Goal: Transaction & Acquisition: Purchase product/service

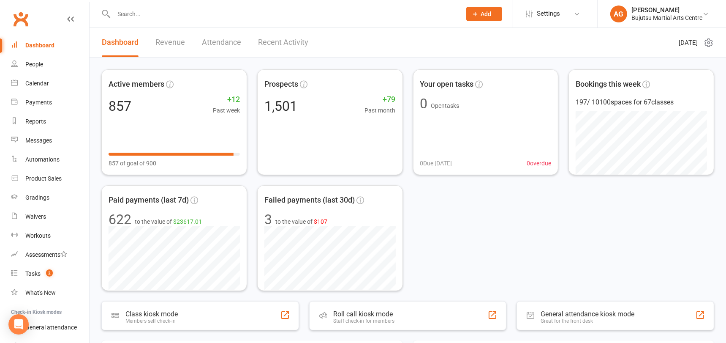
scroll to position [19, 0]
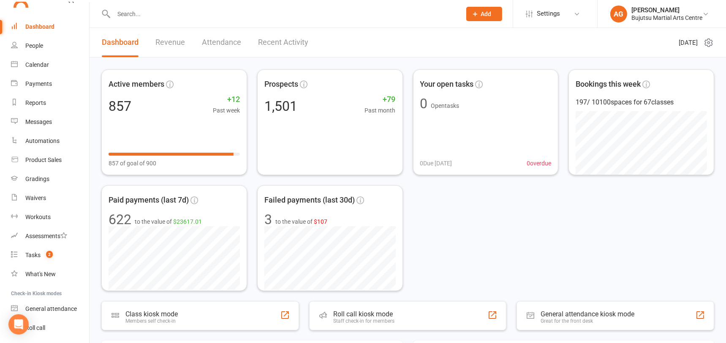
click at [147, 12] on input "text" at bounding box center [283, 14] width 344 height 12
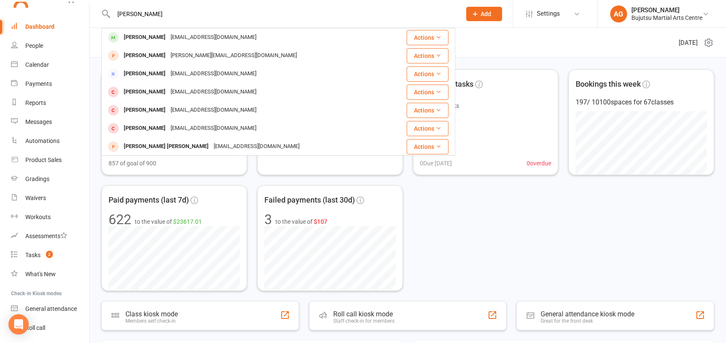
type input "alex halw"
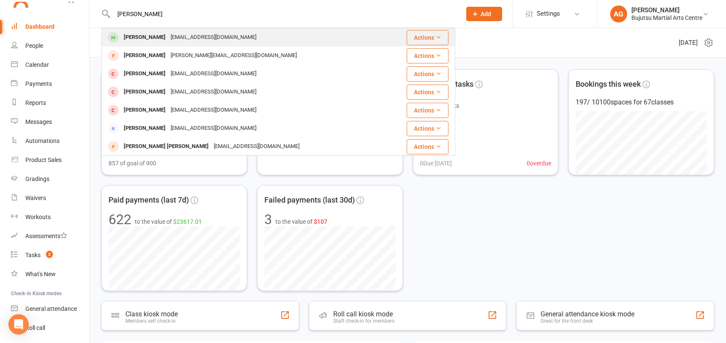
click at [144, 35] on div "Alex Hallawi" at bounding box center [144, 37] width 47 height 12
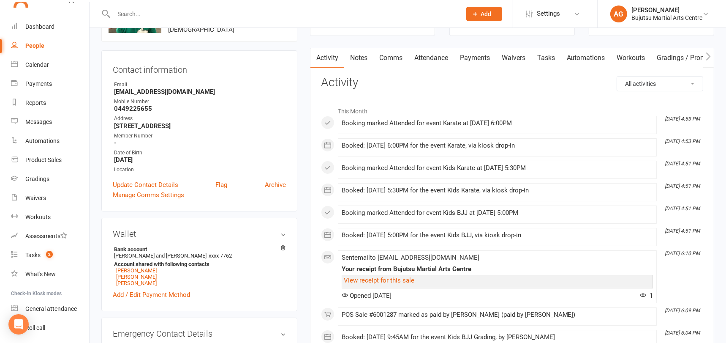
scroll to position [69, 0]
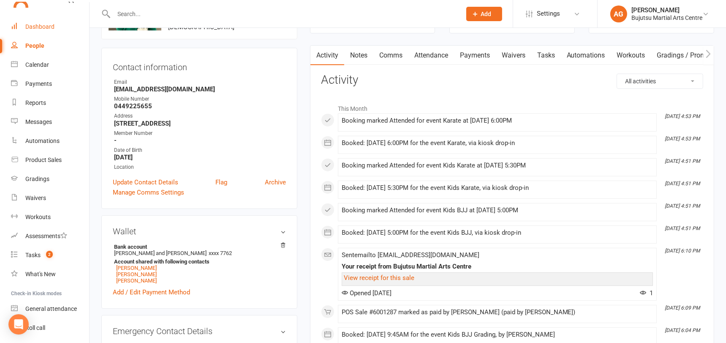
click at [43, 22] on link "Dashboard" at bounding box center [50, 26] width 78 height 19
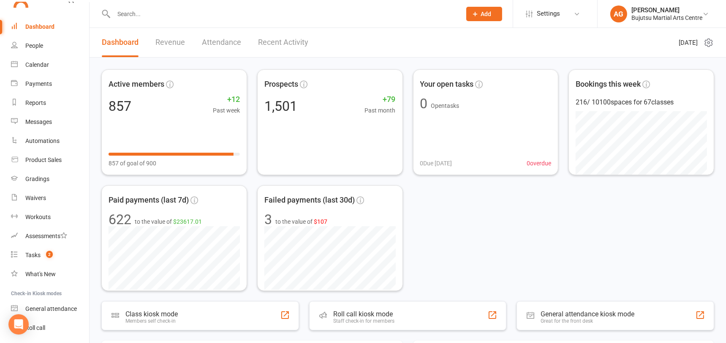
click at [143, 10] on input "text" at bounding box center [283, 14] width 344 height 12
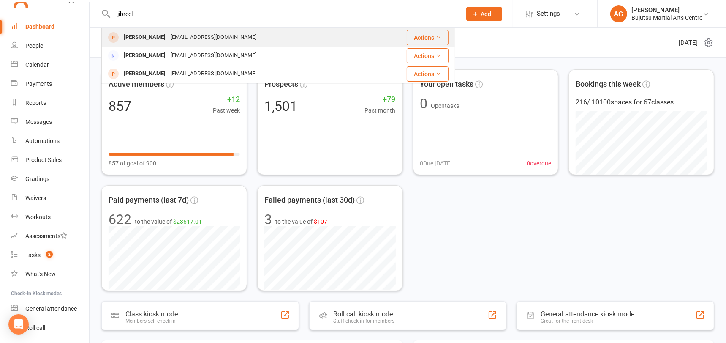
type input "jibreel"
click at [166, 38] on div "[PERSON_NAME]" at bounding box center [144, 37] width 47 height 12
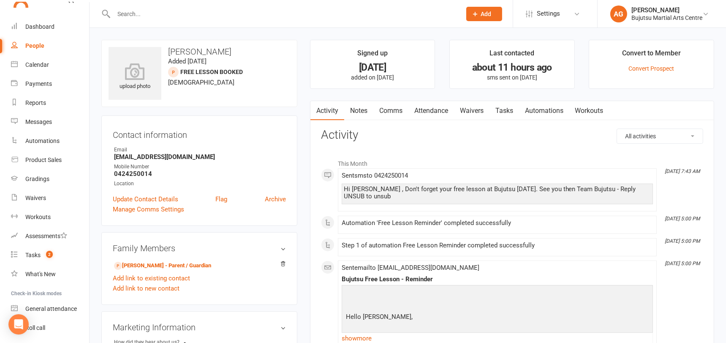
click at [246, 137] on h3 "Contact information" at bounding box center [199, 133] width 173 height 13
click at [136, 62] on icon at bounding box center [135, 71] width 58 height 19
click at [650, 66] on link "Convert Prospect" at bounding box center [652, 68] width 46 height 7
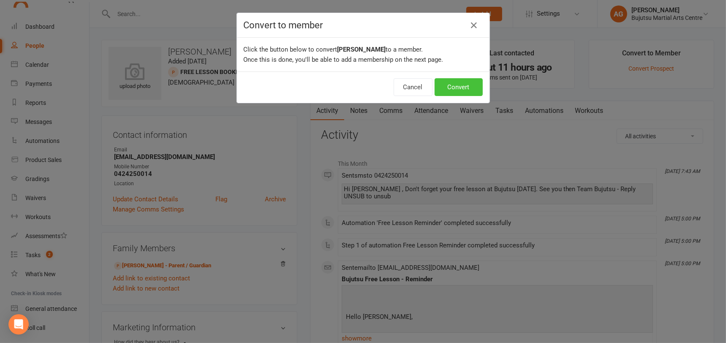
click at [456, 79] on button "Convert" at bounding box center [459, 87] width 48 height 18
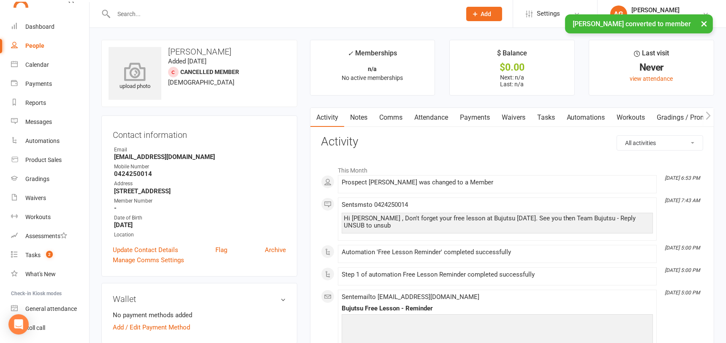
click at [132, 69] on icon at bounding box center [135, 71] width 58 height 19
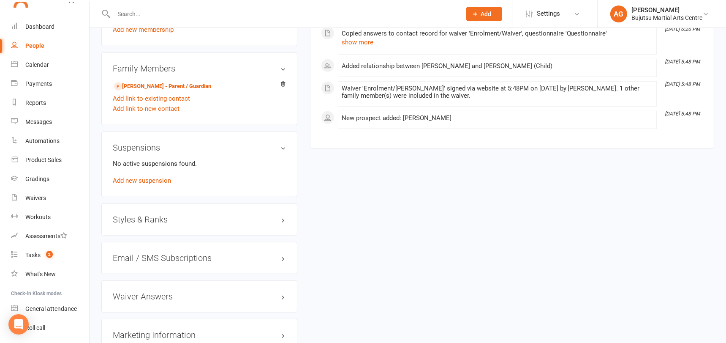
scroll to position [636, 0]
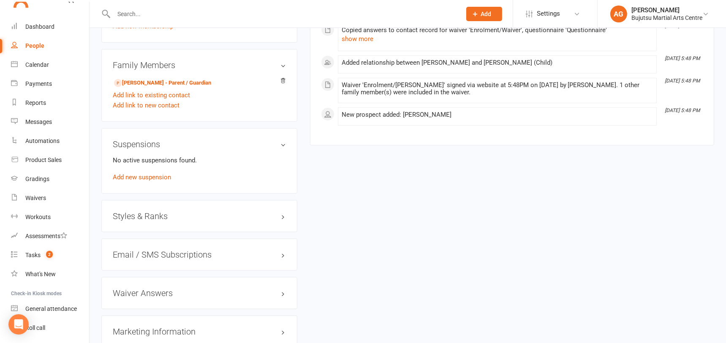
click at [131, 213] on h3 "Styles & Ranks" at bounding box center [199, 215] width 173 height 9
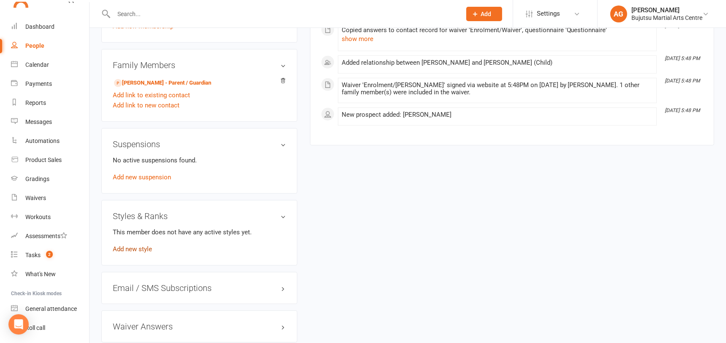
click at [133, 245] on link "Add new style" at bounding box center [132, 249] width 39 height 8
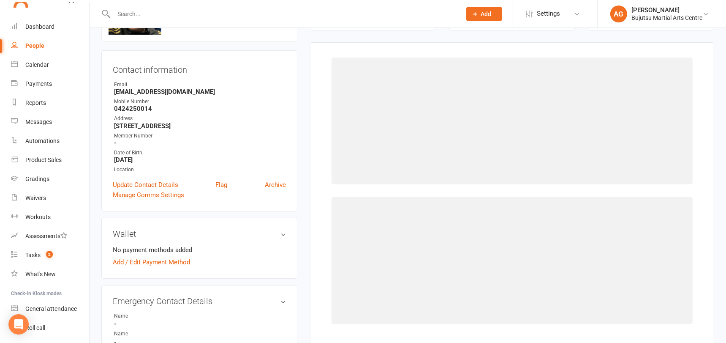
scroll to position [65, 0]
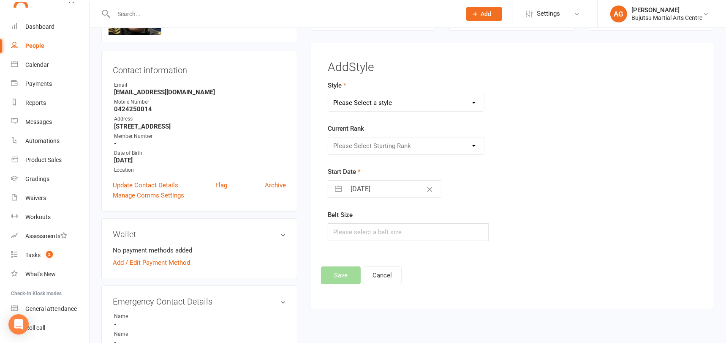
click at [373, 99] on select "Please Select a style BJJ Boxing Iaido Isshinryu JKA Jodo Karate for Toddlers K…" at bounding box center [406, 102] width 156 height 17
select select "204"
click at [328, 94] on select "Please Select a style BJJ Boxing Iaido Isshinryu JKA Jodo Karate for Toddlers K…" at bounding box center [406, 102] width 156 height 17
click at [402, 144] on select "Please Select Starting Rank White Yellow Senior Yellow Orange Green Blue Senior…" at bounding box center [406, 145] width 156 height 17
select select "1707"
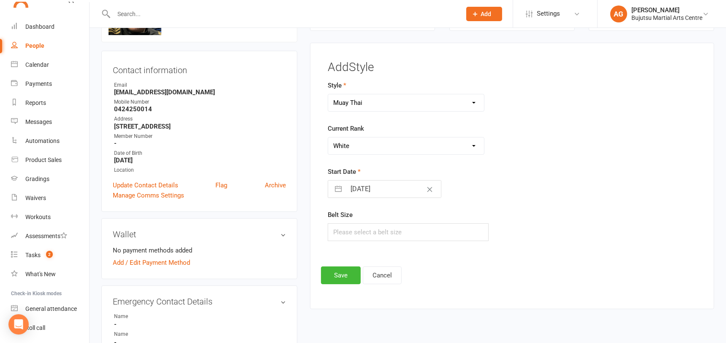
click at [328, 137] on select "Please Select Starting Rank White Yellow Senior Yellow Orange Green Blue Senior…" at bounding box center [406, 145] width 156 height 17
click at [342, 276] on button "Save" at bounding box center [341, 275] width 40 height 18
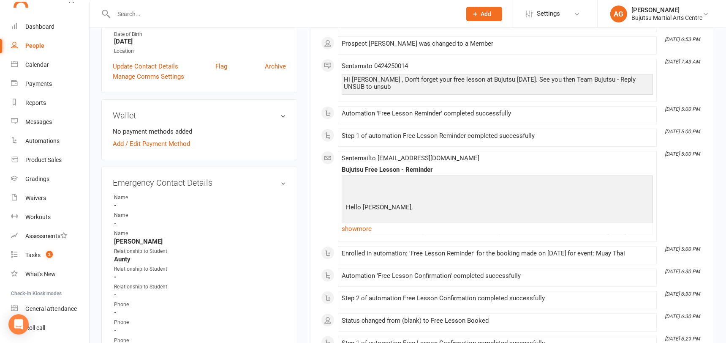
scroll to position [0, 0]
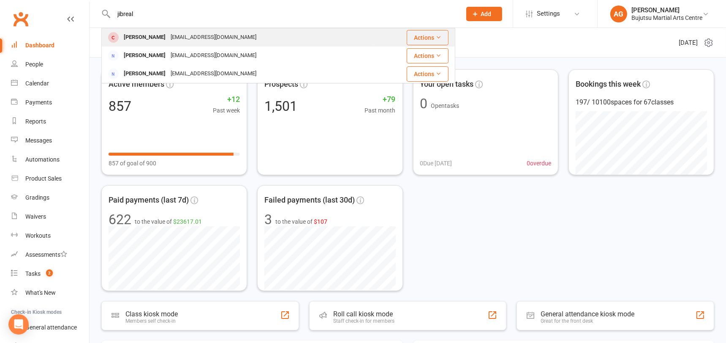
type input "jibreal"
click at [211, 33] on div "[EMAIL_ADDRESS][DOMAIN_NAME]" at bounding box center [213, 37] width 91 height 12
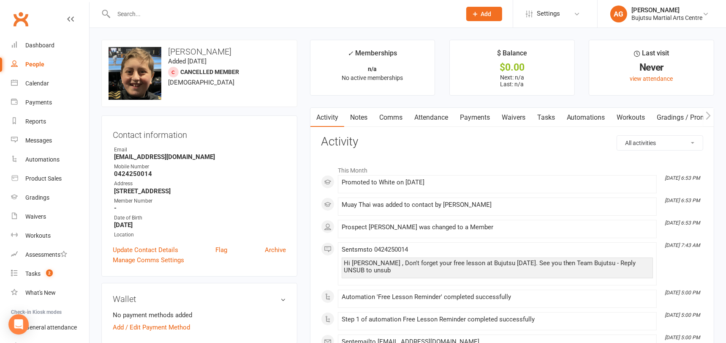
scroll to position [19, 0]
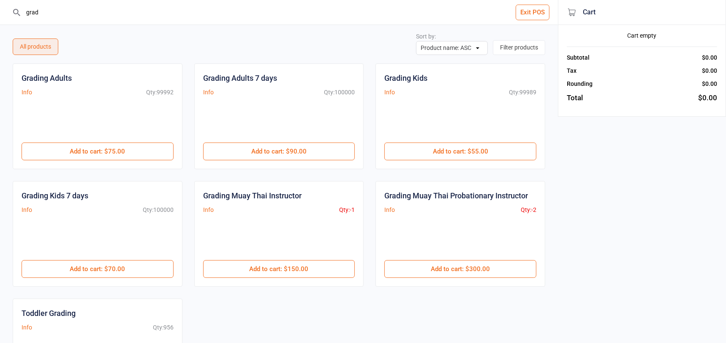
drag, startPoint x: 48, startPoint y: 16, endPoint x: 5, endPoint y: 14, distance: 42.7
click at [6, 14] on header "grad Exit POS" at bounding box center [279, 12] width 558 height 25
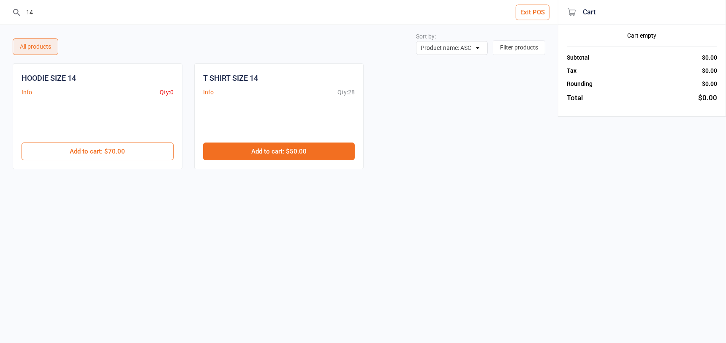
click at [254, 153] on button "Add to cart : $50.00" at bounding box center [279, 151] width 152 height 18
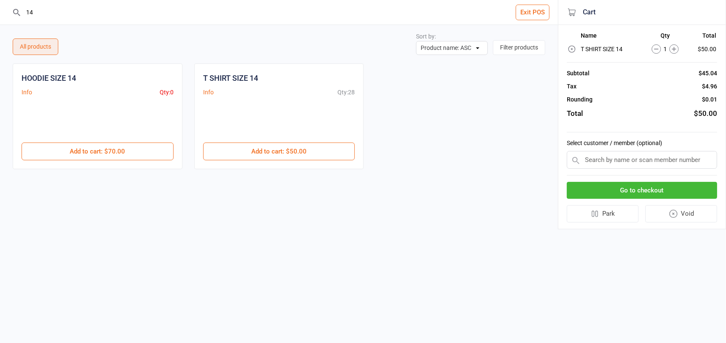
drag, startPoint x: 39, startPoint y: 13, endPoint x: 23, endPoint y: 13, distance: 16.1
click at [22, 13] on input "14" at bounding box center [284, 12] width 524 height 25
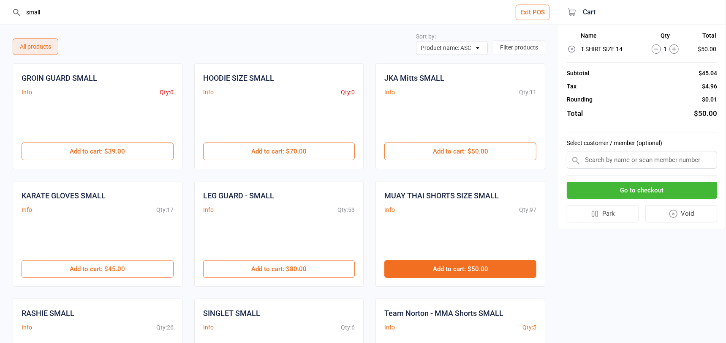
click at [453, 269] on button "Add to cart : $50.00" at bounding box center [461, 269] width 152 height 18
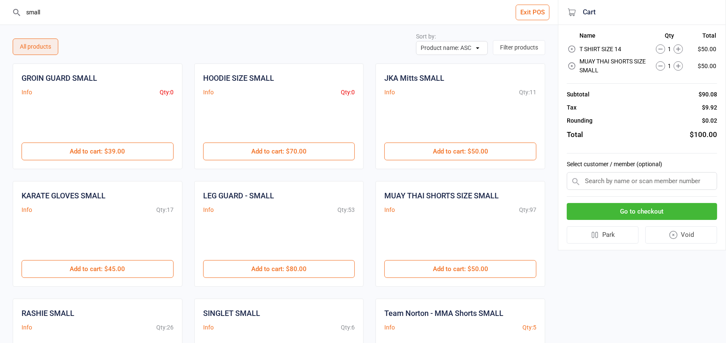
click at [41, 13] on input "small" at bounding box center [284, 12] width 524 height 25
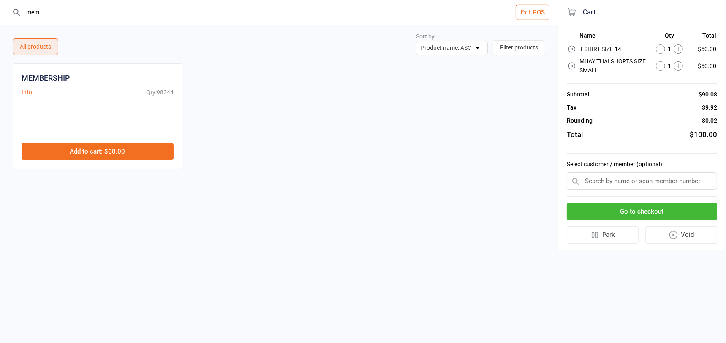
type input "mem"
click at [111, 150] on button "Add to cart : $60.00" at bounding box center [98, 151] width 152 height 18
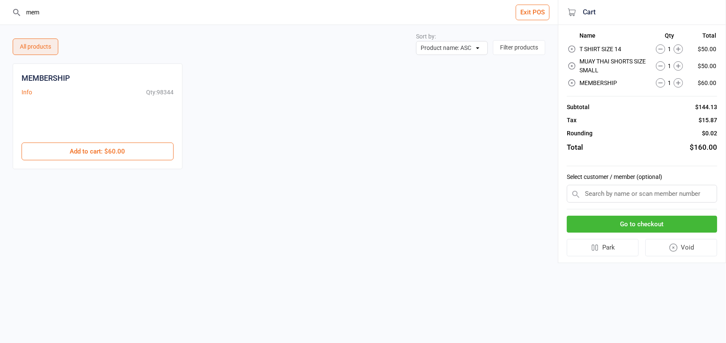
click at [609, 191] on input "text" at bounding box center [642, 194] width 150 height 18
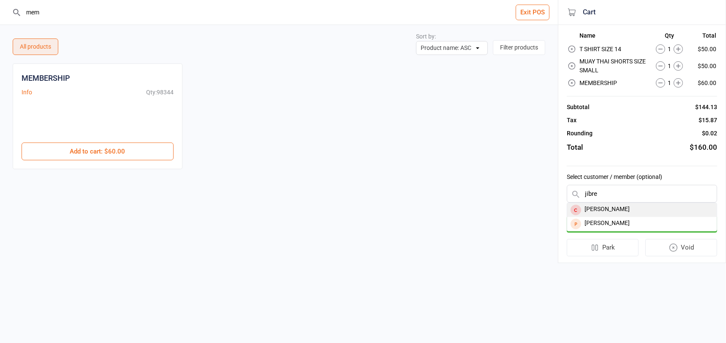
type input "jibre"
click at [601, 208] on div "[PERSON_NAME]" at bounding box center [643, 210] width 150 height 14
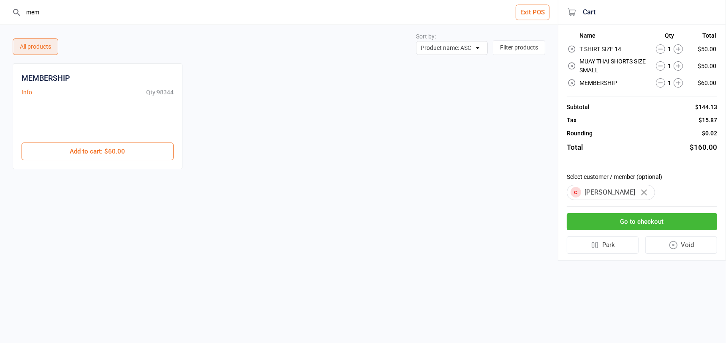
click at [618, 221] on button "Go to checkout" at bounding box center [642, 221] width 150 height 17
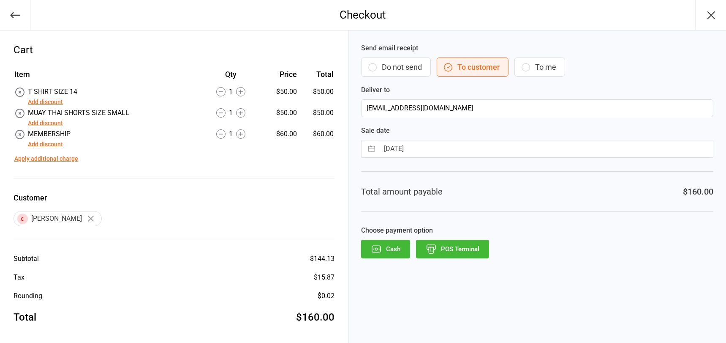
click at [47, 102] on button "Add discount" at bounding box center [45, 102] width 35 height 9
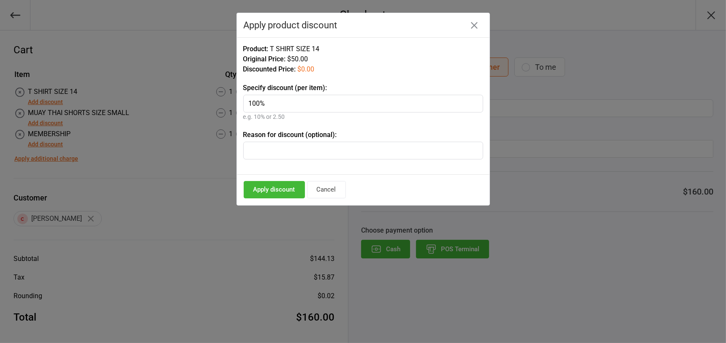
type input "100%"
click at [277, 187] on button "Apply discount" at bounding box center [274, 189] width 61 height 17
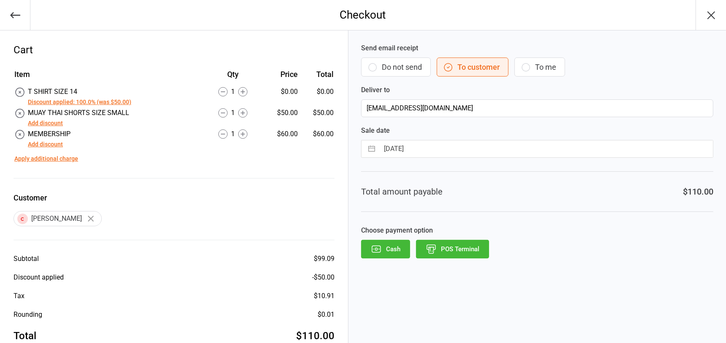
click at [36, 125] on button "Add discount" at bounding box center [45, 123] width 35 height 9
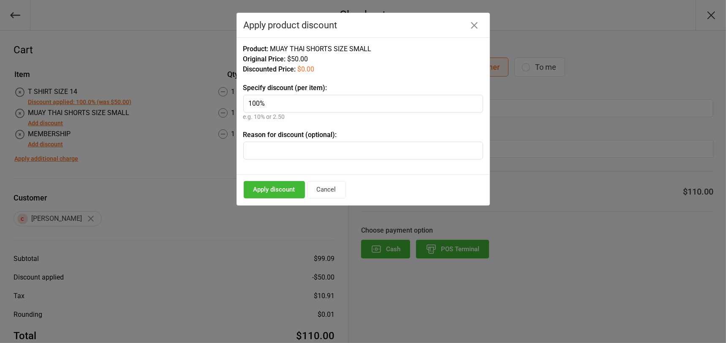
type input "100%"
click at [265, 190] on button "Apply discount" at bounding box center [274, 189] width 61 height 17
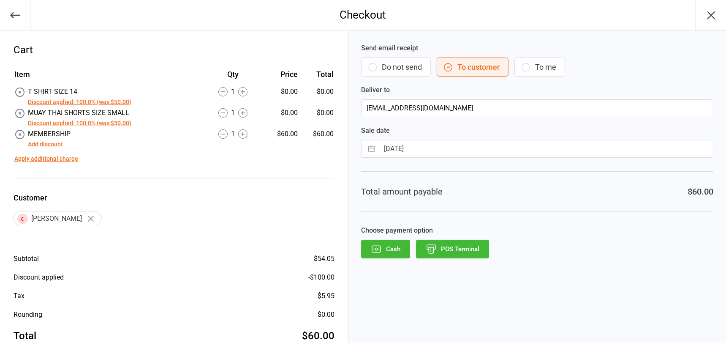
click at [14, 16] on icon "button" at bounding box center [15, 15] width 12 height 12
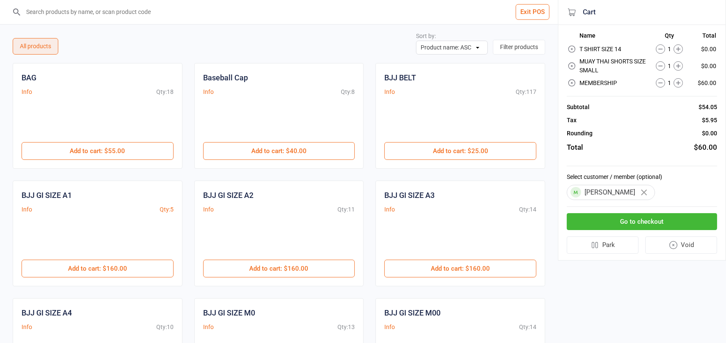
click at [42, 14] on input "search" at bounding box center [284, 12] width 524 height 25
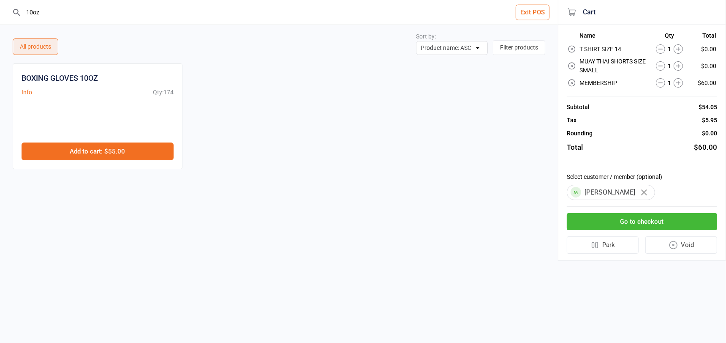
click at [85, 150] on button "Add to cart : $55.00" at bounding box center [98, 151] width 152 height 18
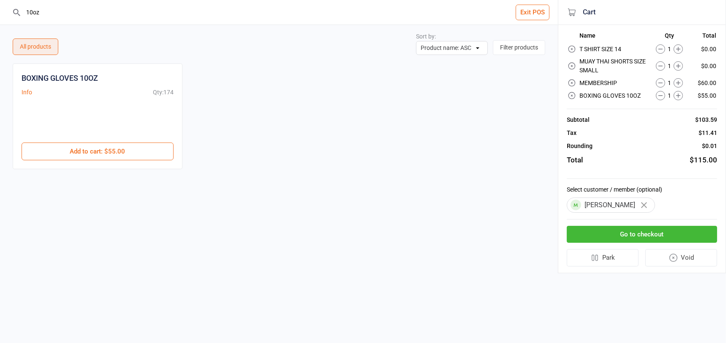
click at [48, 14] on input "10oz" at bounding box center [284, 12] width 524 height 25
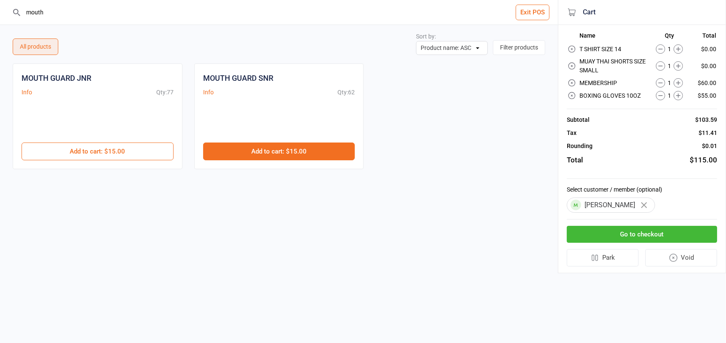
type input "mouth"
click at [282, 151] on button "Add to cart : $15.00" at bounding box center [279, 151] width 152 height 18
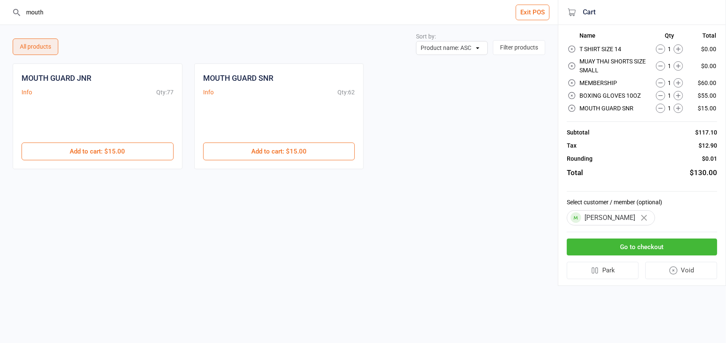
click at [598, 246] on button "Go to checkout" at bounding box center [642, 246] width 150 height 17
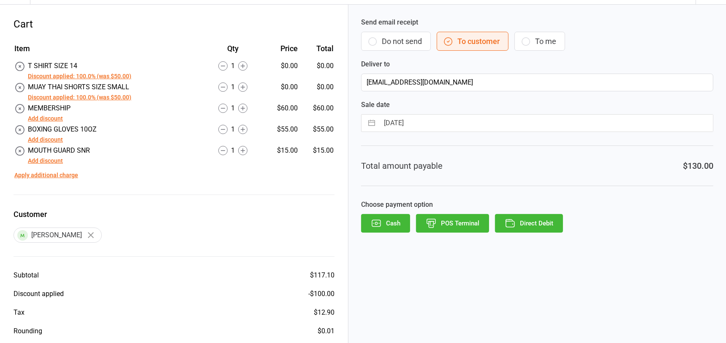
scroll to position [63, 0]
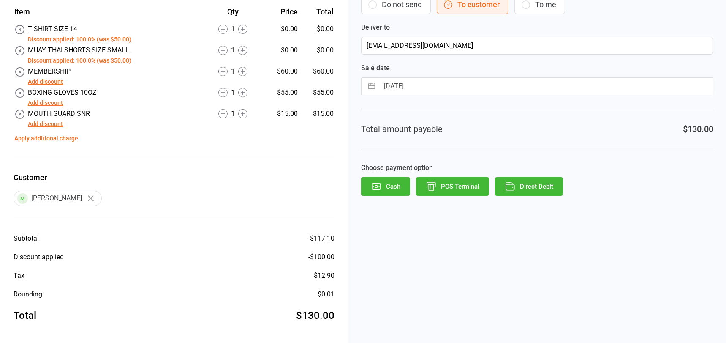
click at [461, 183] on button "POS Terminal" at bounding box center [452, 186] width 73 height 19
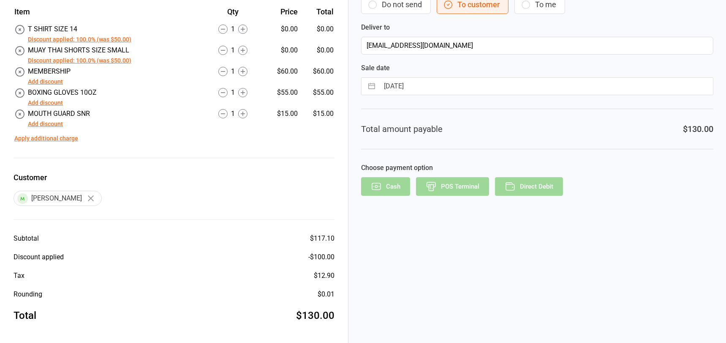
scroll to position [18, 0]
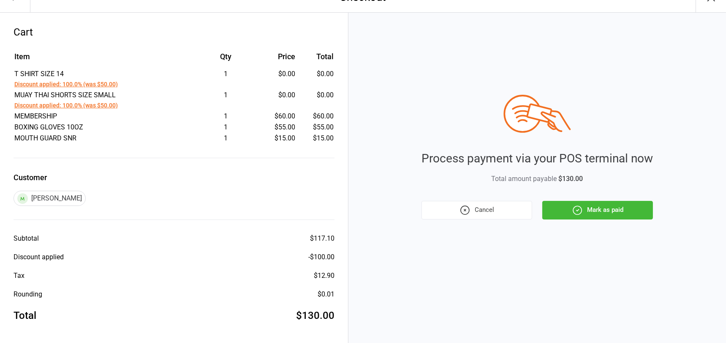
click at [597, 207] on button "Mark as paid" at bounding box center [598, 210] width 111 height 19
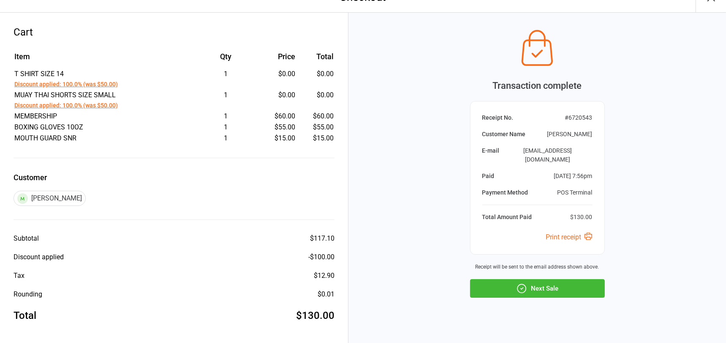
click at [548, 279] on button "Next Sale" at bounding box center [537, 288] width 135 height 19
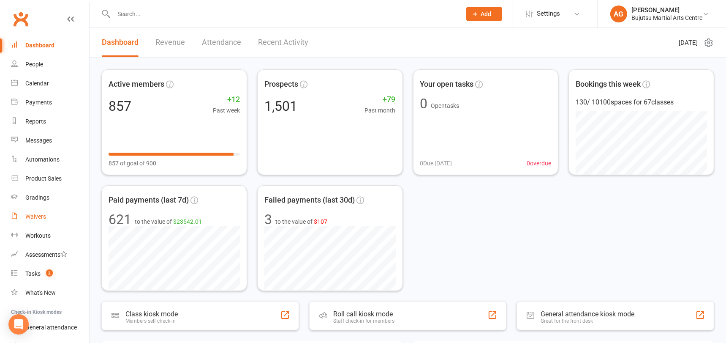
click at [33, 216] on div "Waivers" at bounding box center [35, 216] width 21 height 7
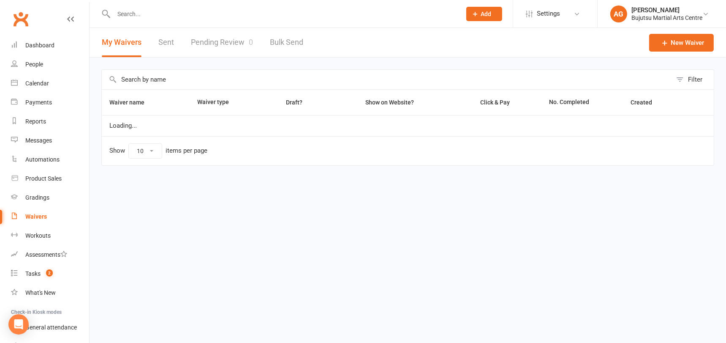
click at [212, 41] on link "Pending Review 0" at bounding box center [222, 42] width 62 height 29
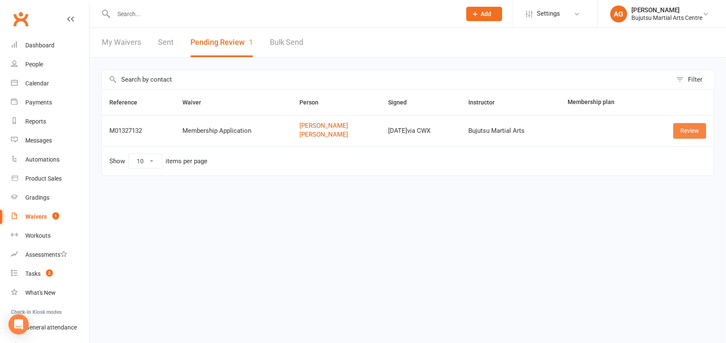
click at [680, 126] on link "Review" at bounding box center [690, 130] width 33 height 15
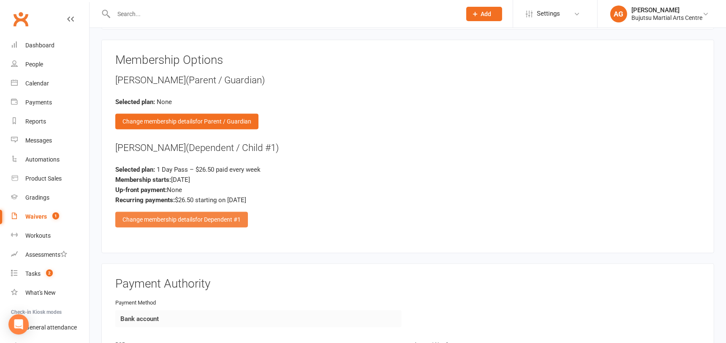
scroll to position [1126, 0]
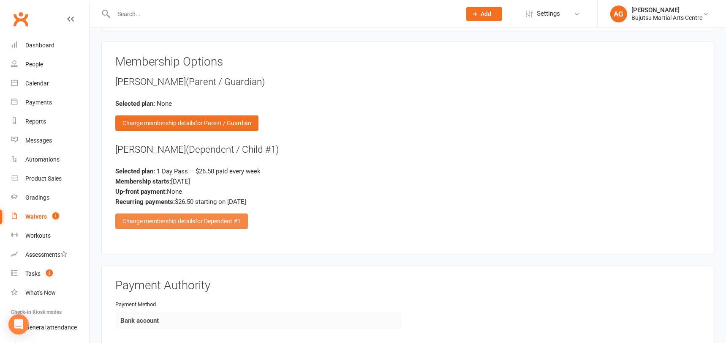
click at [218, 218] on span "for Dependent #1" at bounding box center [218, 221] width 46 height 7
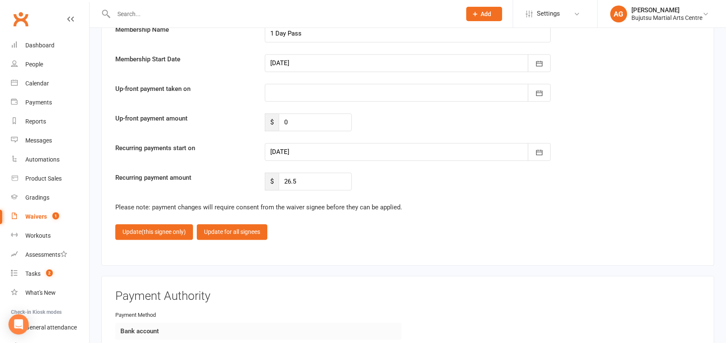
scroll to position [2387, 0]
click at [357, 144] on div at bounding box center [408, 153] width 287 height 18
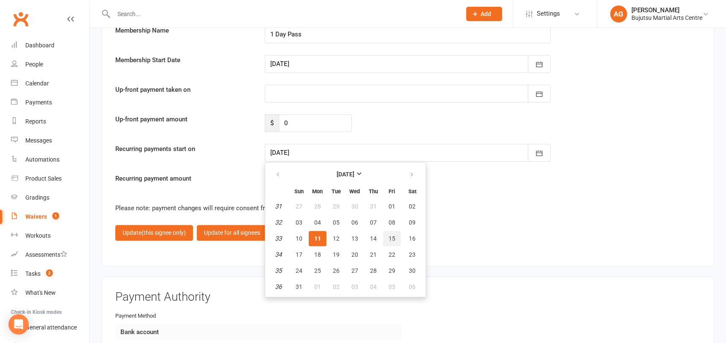
click at [396, 231] on button "15" at bounding box center [392, 238] width 18 height 15
type input "[DATE]"
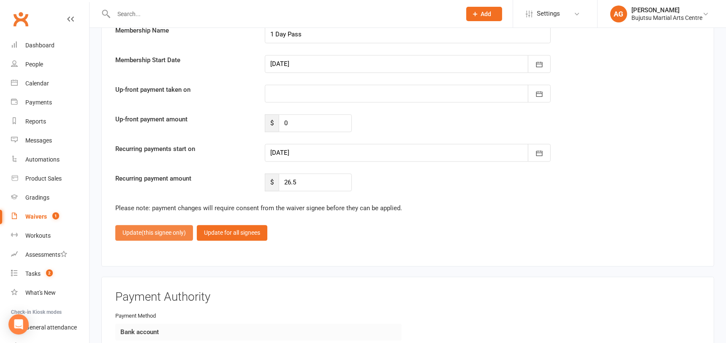
click at [157, 229] on span "(this signee only)" at bounding box center [164, 232] width 44 height 7
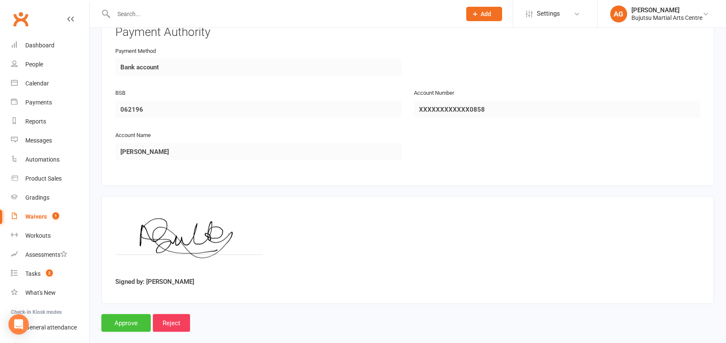
click at [120, 314] on input "Approve" at bounding box center [125, 323] width 49 height 18
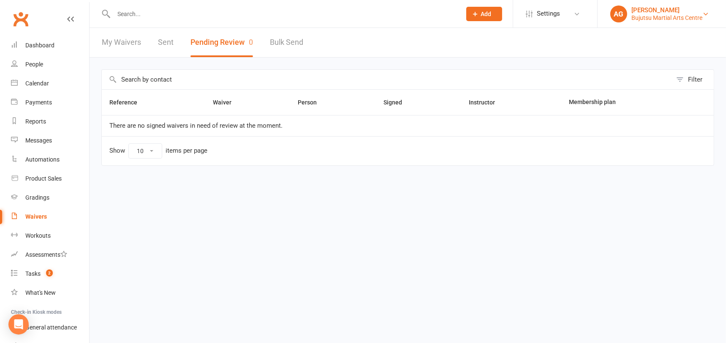
click at [671, 14] on div "Bujutsu Martial Arts Centre" at bounding box center [667, 18] width 71 height 8
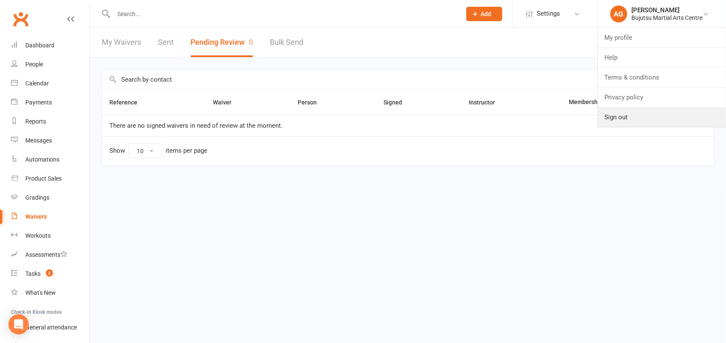
click at [622, 119] on link "Sign out" at bounding box center [662, 116] width 128 height 19
